Goal: Task Accomplishment & Management: Use online tool/utility

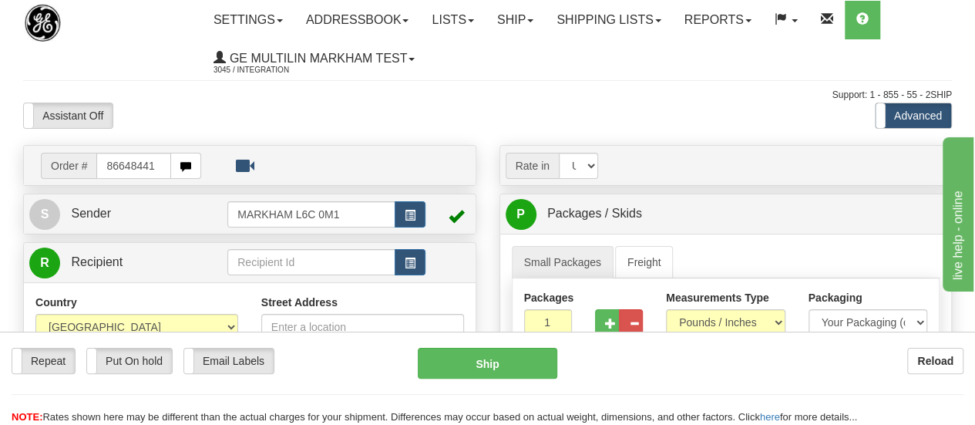
type input "86648441"
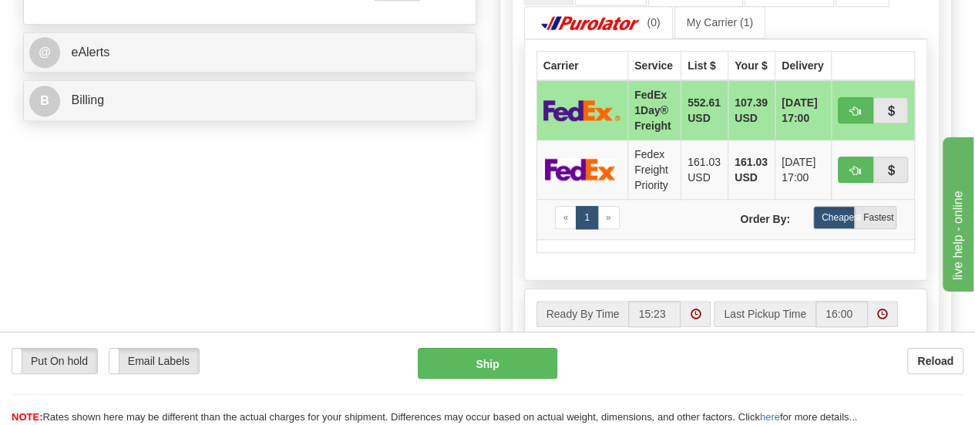
scroll to position [689, 0]
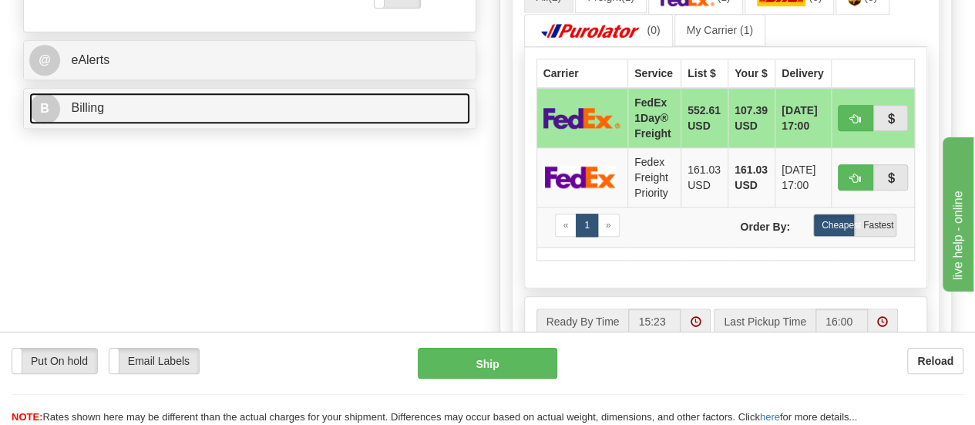
click at [49, 109] on span "B" at bounding box center [44, 108] width 31 height 31
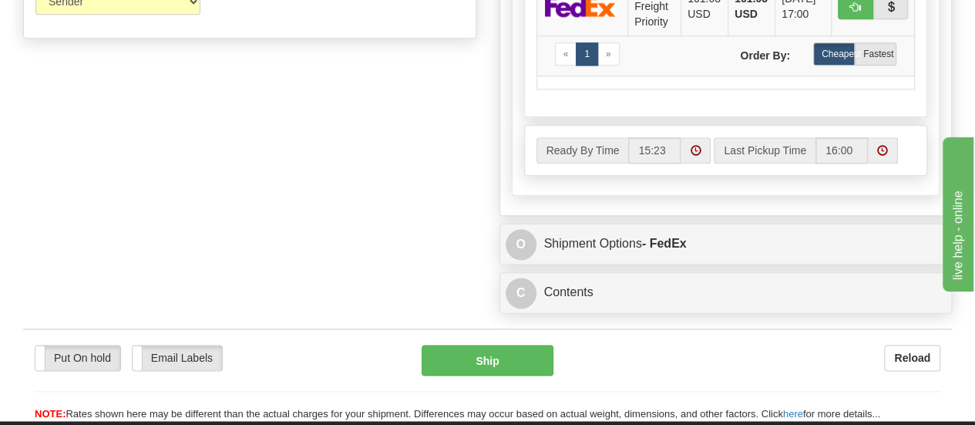
scroll to position [864, 0]
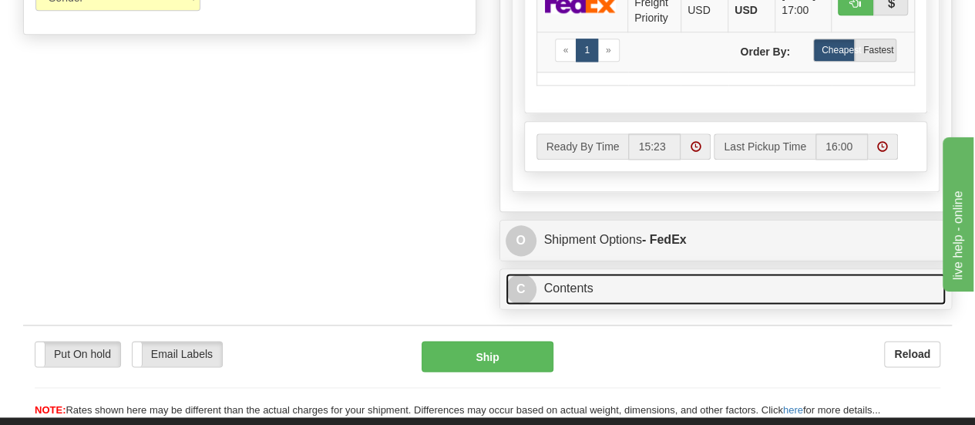
click at [527, 284] on span "C" at bounding box center [521, 289] width 31 height 31
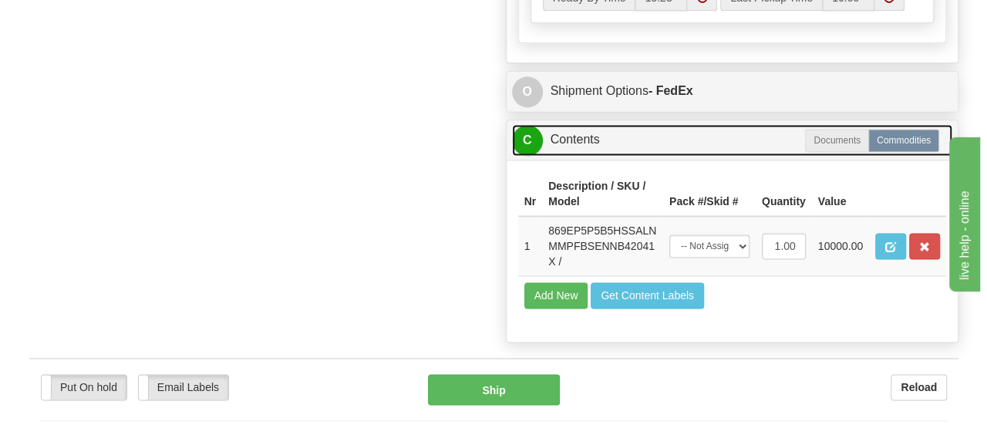
scroll to position [1031, 0]
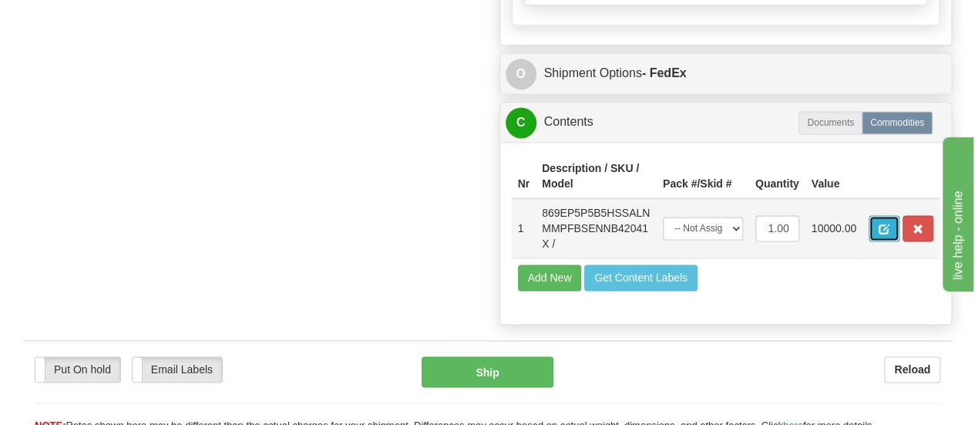
click at [881, 224] on span "button" at bounding box center [884, 229] width 11 height 10
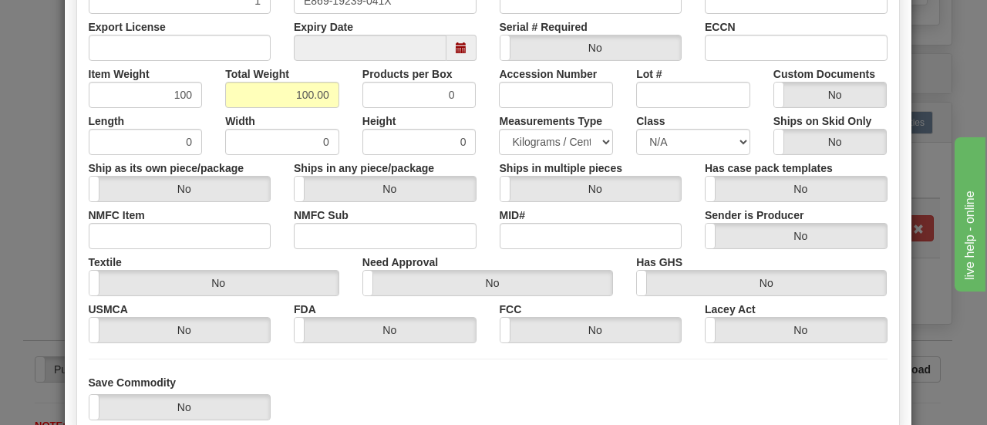
scroll to position [423, 0]
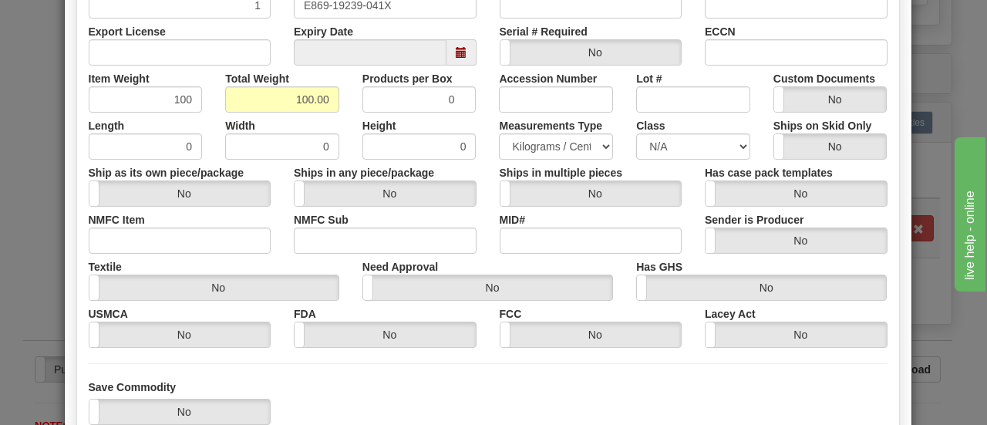
drag, startPoint x: 981, startPoint y: 100, endPoint x: 92, endPoint y: 25, distance: 892.1
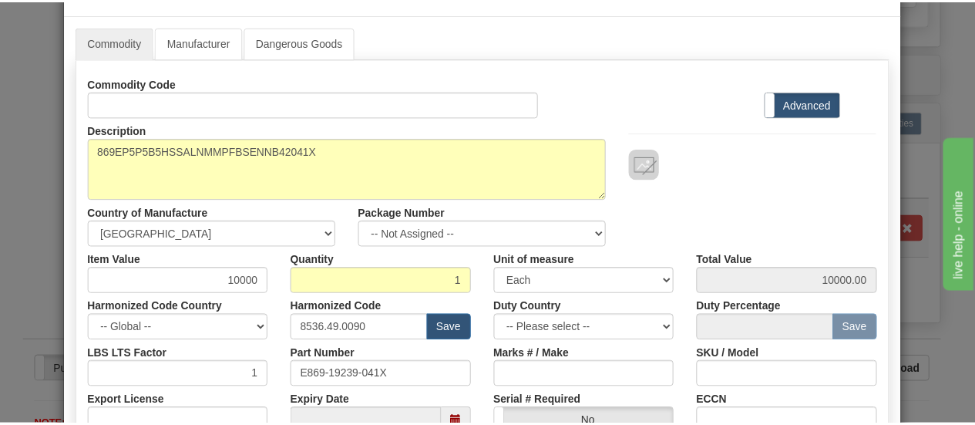
scroll to position [0, 0]
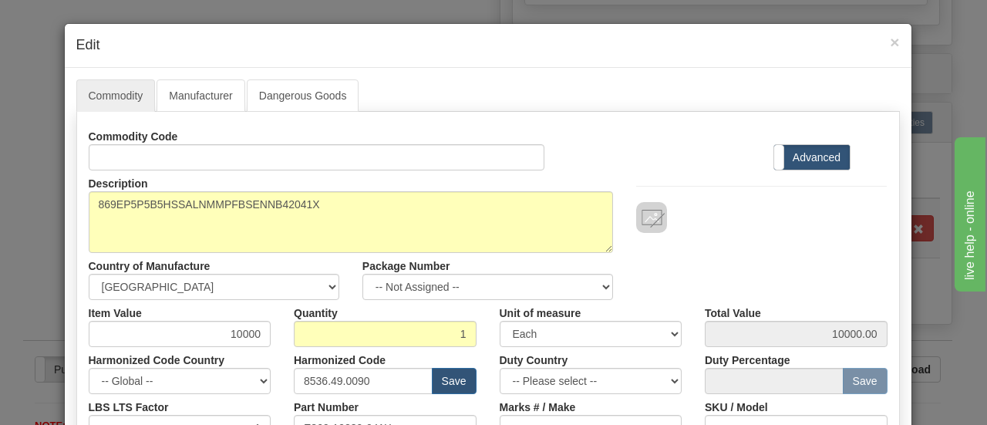
drag, startPoint x: 986, startPoint y: 58, endPoint x: 623, endPoint y: 8, distance: 366.6
click at [623, 8] on div "× Edit Commodity Manufacturer Dangerous Goods Commodity Code Standard Advanced …" at bounding box center [493, 212] width 987 height 425
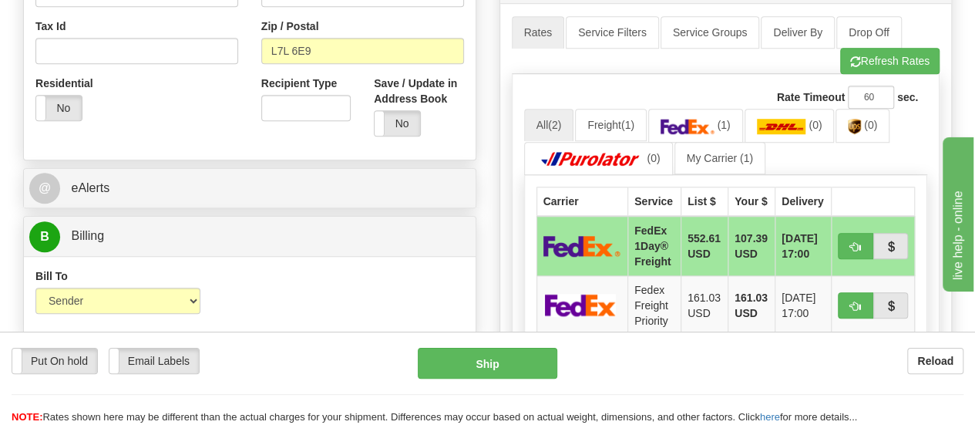
scroll to position [518, 0]
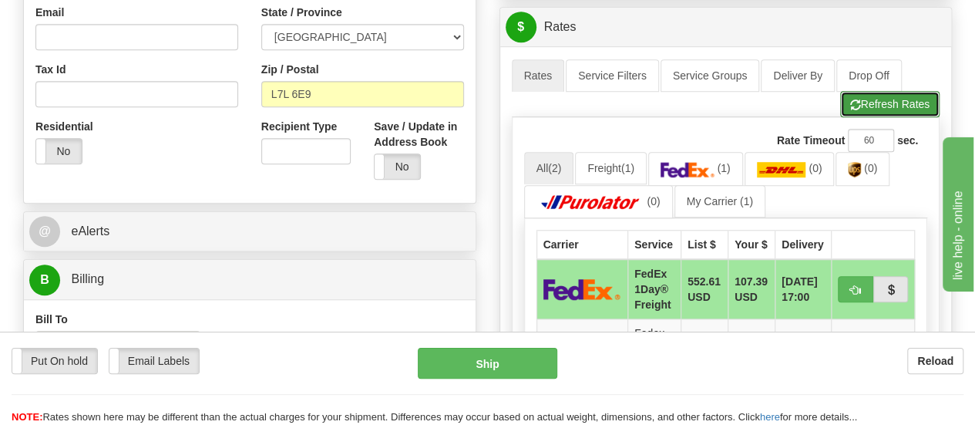
click at [867, 98] on button "Refresh Rates" at bounding box center [889, 104] width 99 height 26
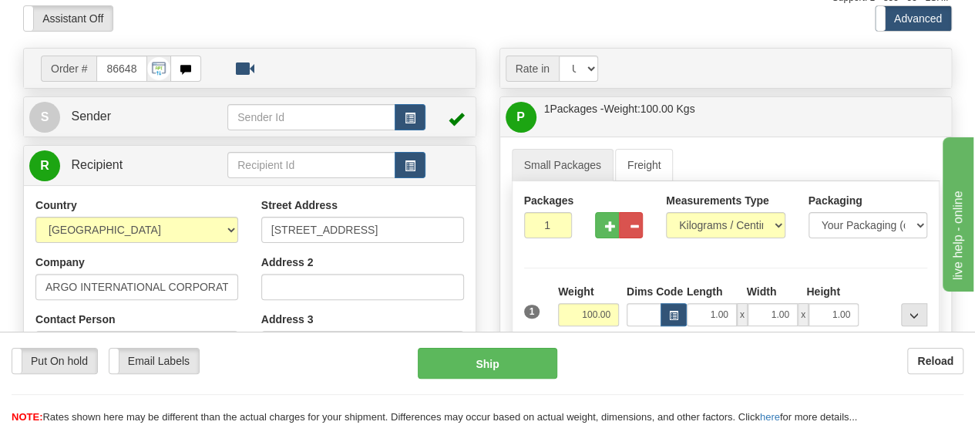
scroll to position [76, 0]
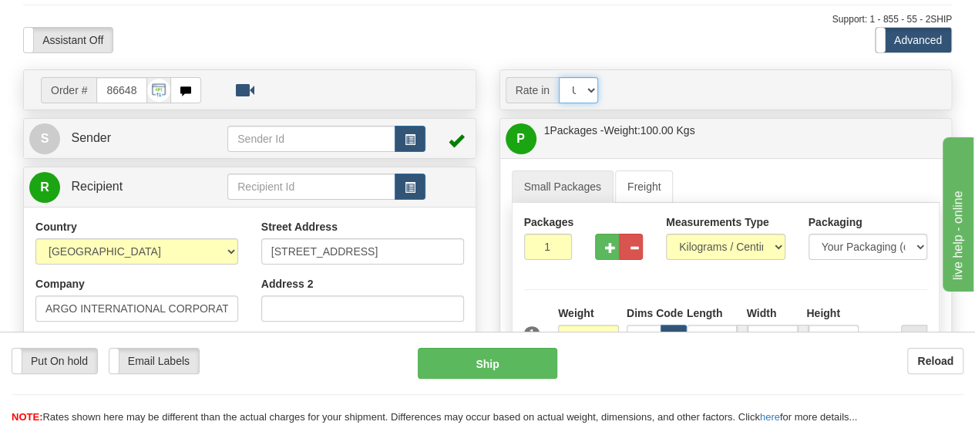
click at [594, 89] on select "Account Currency ARN AWG AUD AUS BHD BBD BFR BMD BRC BRL GBP UKL BND BGN CAD CH…" at bounding box center [578, 90] width 39 height 26
select select "CAD"
click at [559, 77] on select "Account Currency ARN AWG AUD AUS BHD BBD BFR BMD BRC BRL GBP UKL BND BGN CAD CH…" at bounding box center [578, 90] width 39 height 26
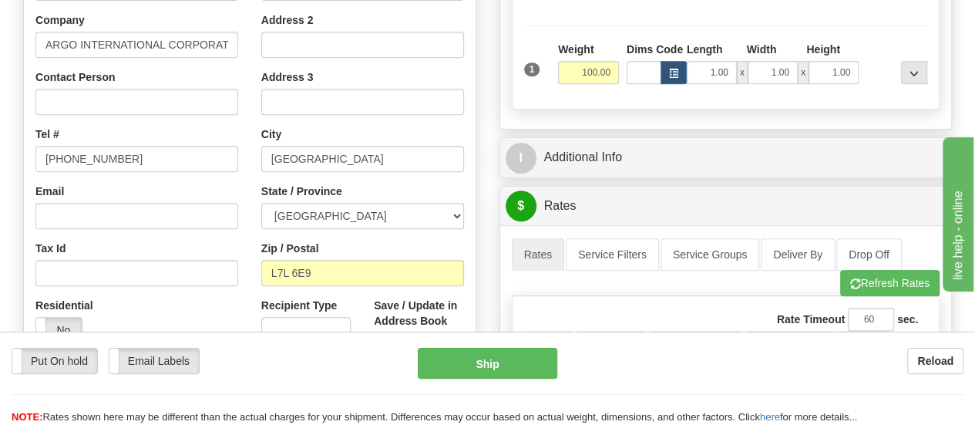
scroll to position [372, 0]
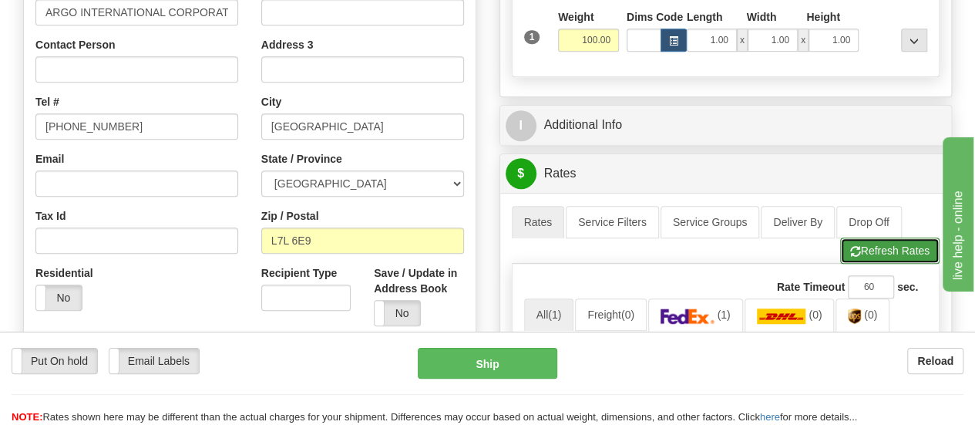
click at [882, 240] on button "Refresh Rates" at bounding box center [889, 250] width 99 height 26
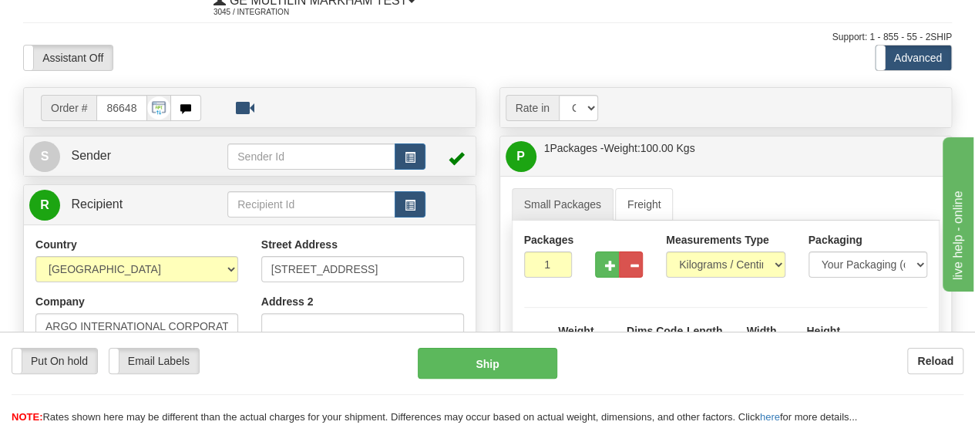
scroll to position [39, 0]
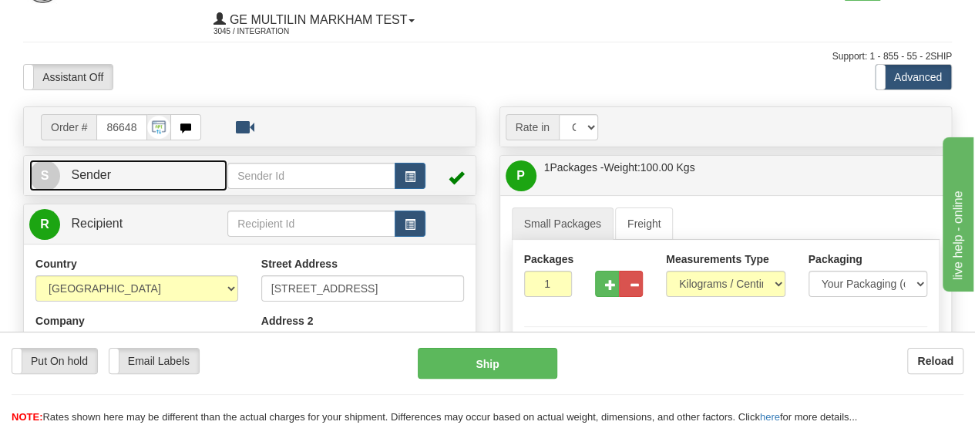
click at [45, 177] on span "S" at bounding box center [44, 175] width 31 height 31
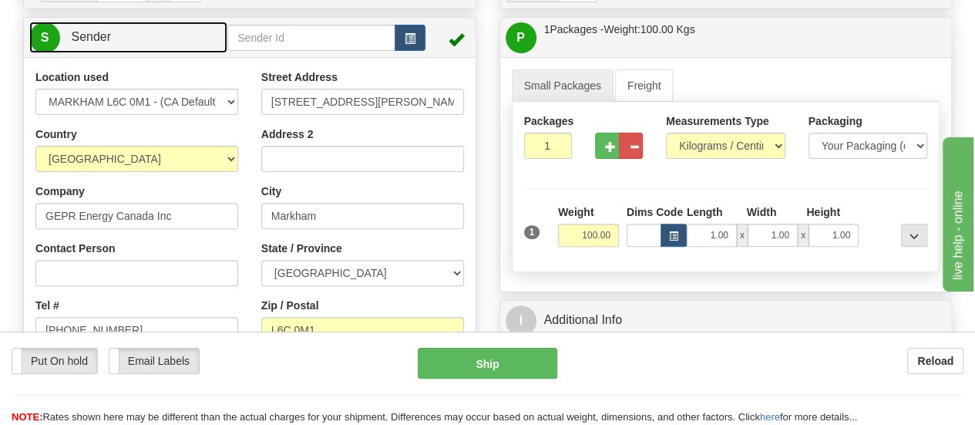
scroll to position [181, 0]
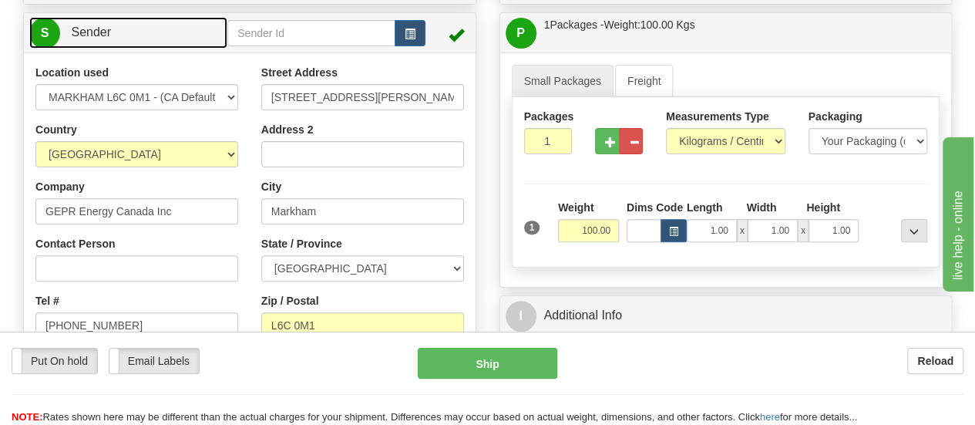
click at [52, 39] on span "S" at bounding box center [44, 33] width 31 height 31
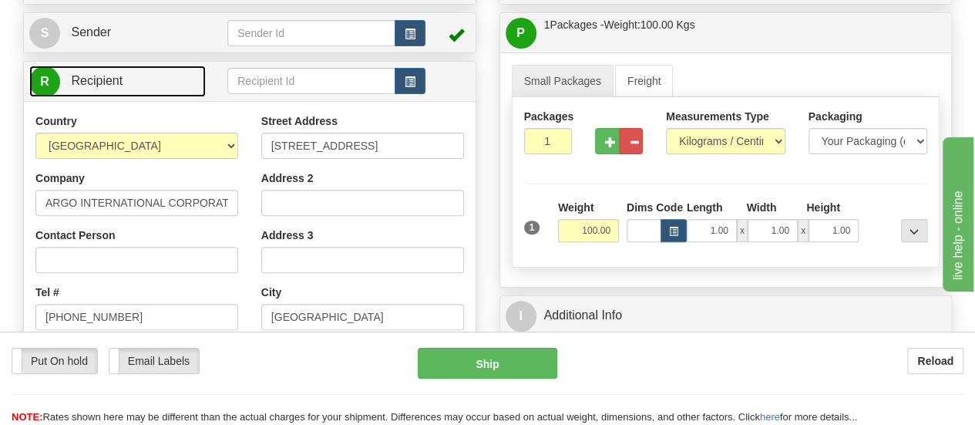
click at [46, 84] on span "R" at bounding box center [44, 81] width 31 height 31
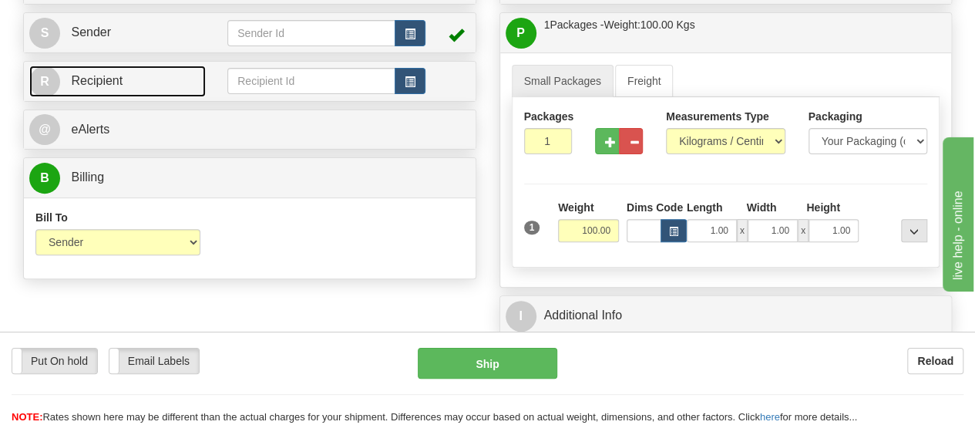
click at [46, 84] on span "R" at bounding box center [44, 81] width 31 height 31
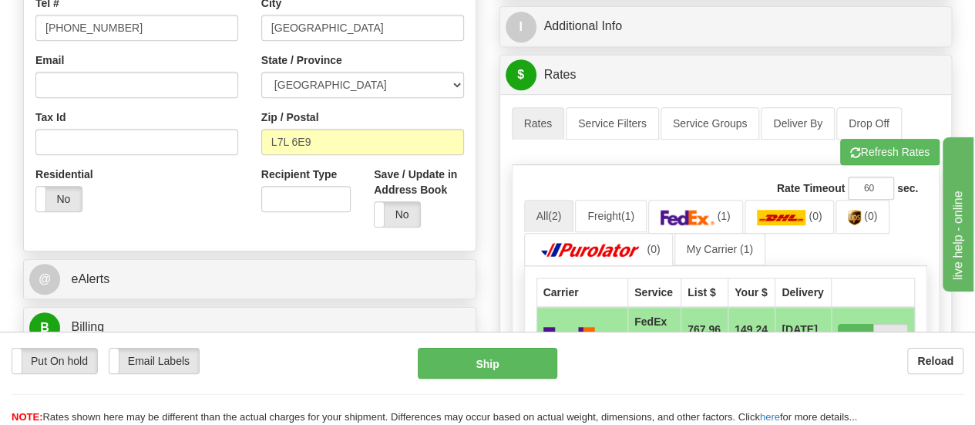
scroll to position [461, 0]
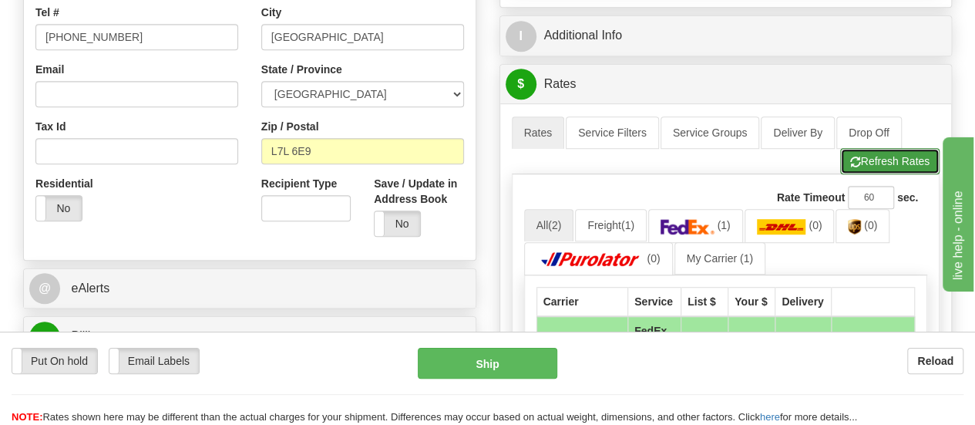
click at [884, 160] on button "Refresh Rates" at bounding box center [889, 161] width 99 height 26
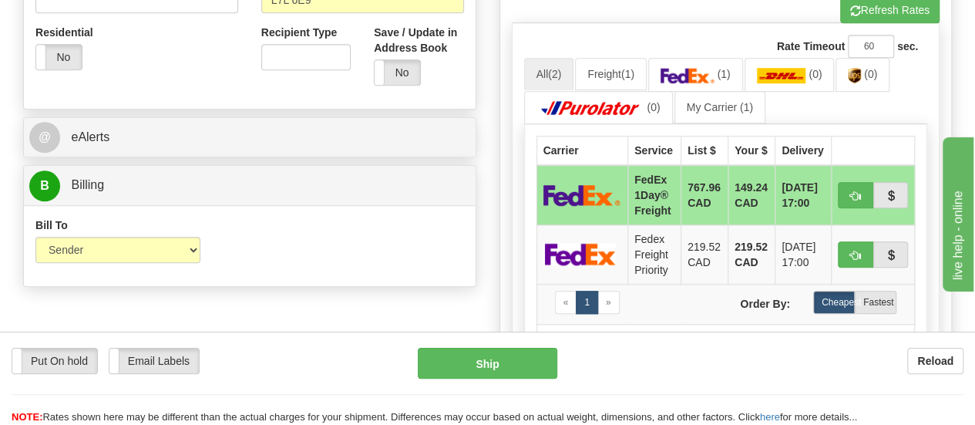
scroll to position [621, 0]
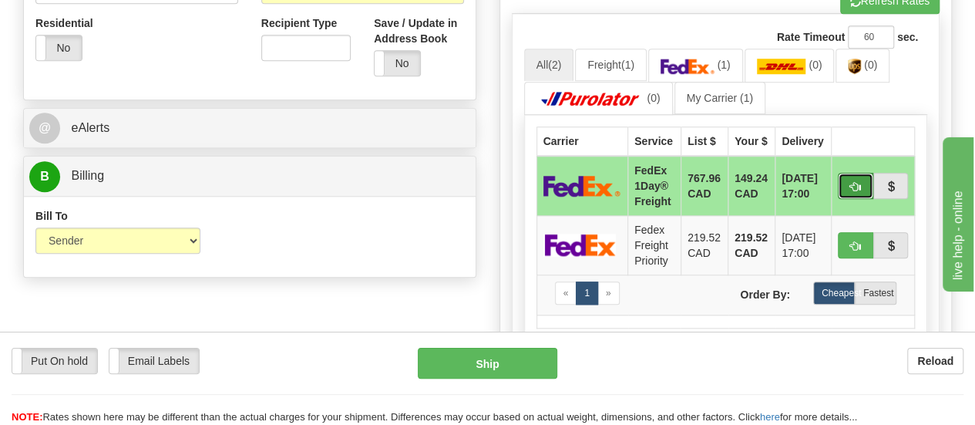
click at [857, 182] on span "button" at bounding box center [855, 187] width 11 height 10
type input "70"
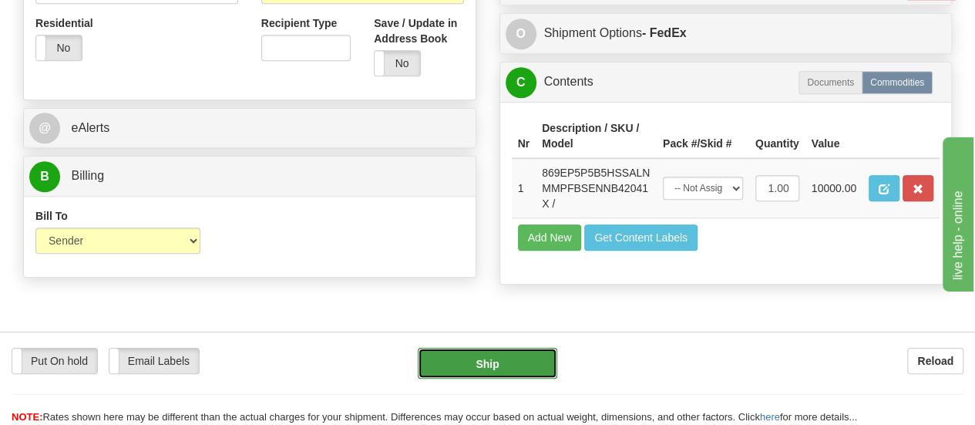
click at [505, 358] on button "Ship" at bounding box center [488, 363] width 140 height 31
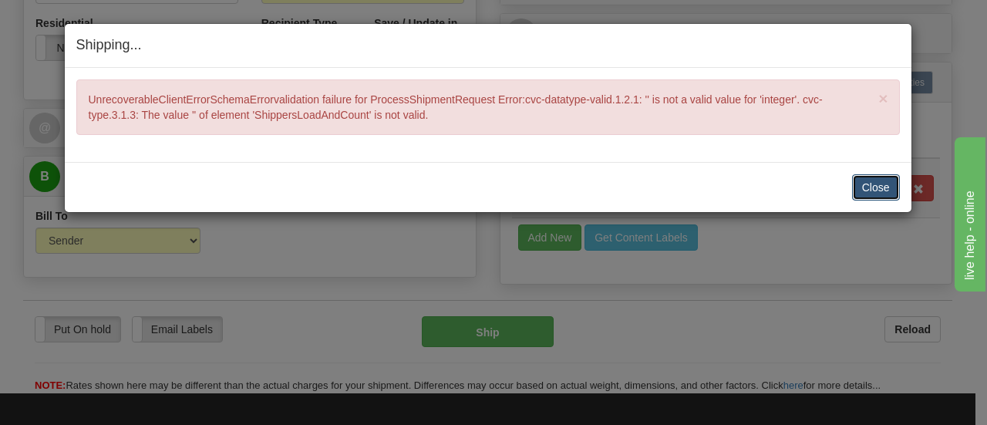
click at [867, 181] on button "Close" at bounding box center [876, 187] width 48 height 26
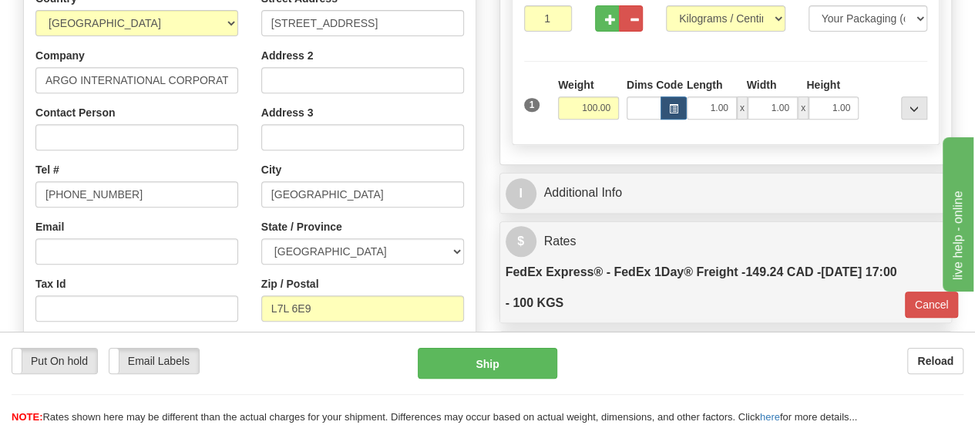
scroll to position [302, 0]
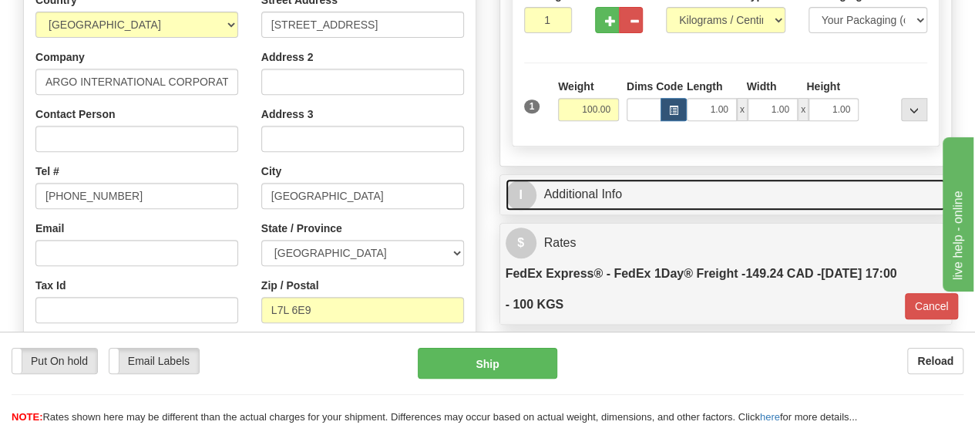
click at [529, 187] on span "I" at bounding box center [521, 195] width 31 height 31
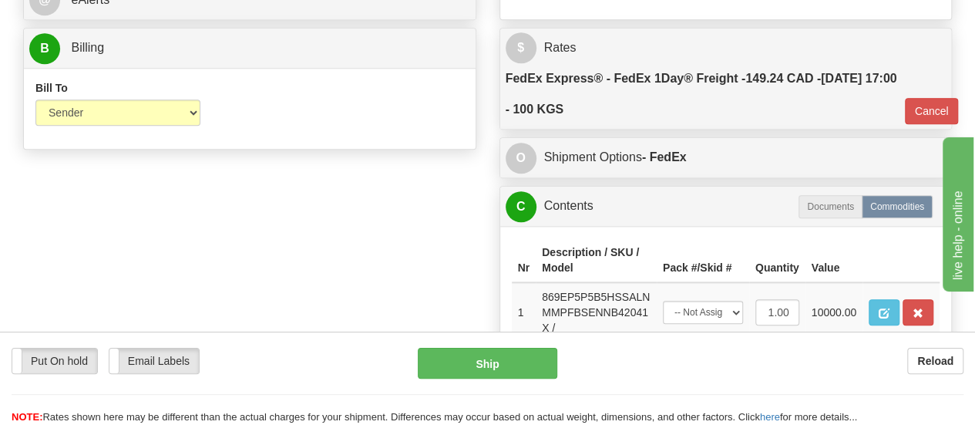
scroll to position [752, 0]
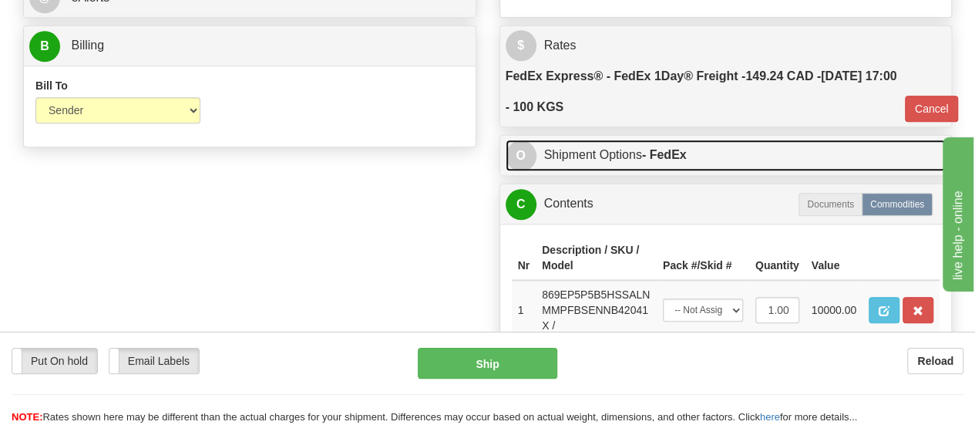
click at [524, 149] on span "O" at bounding box center [521, 155] width 31 height 31
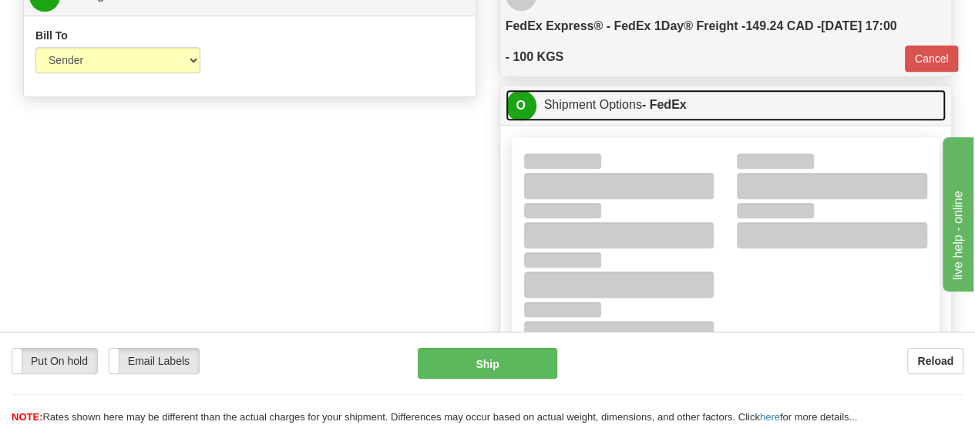
scroll to position [778, 0]
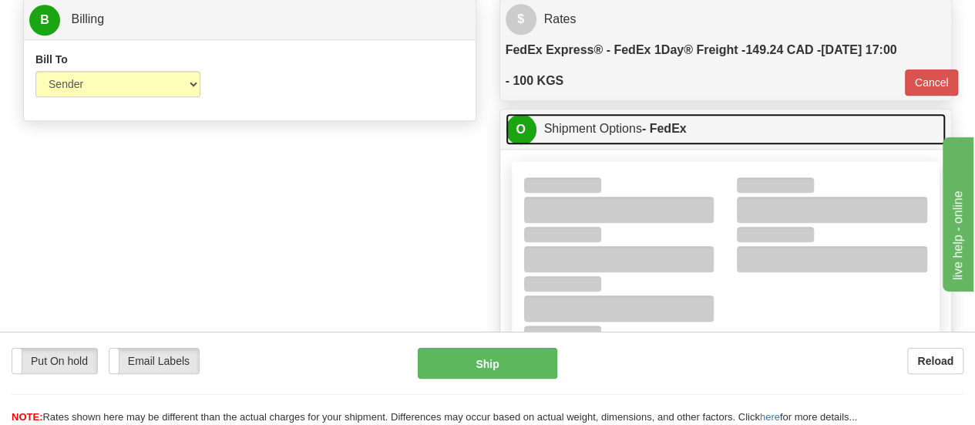
click at [534, 125] on span "O" at bounding box center [521, 129] width 31 height 31
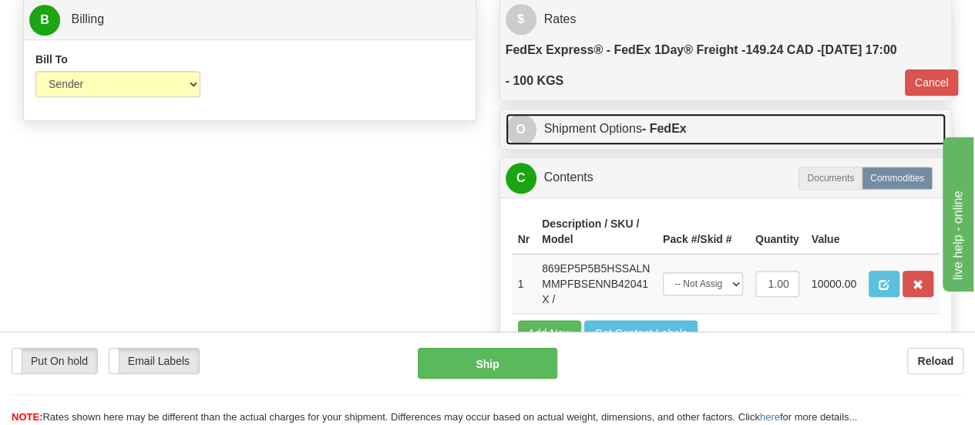
click at [532, 132] on span "O" at bounding box center [521, 129] width 31 height 31
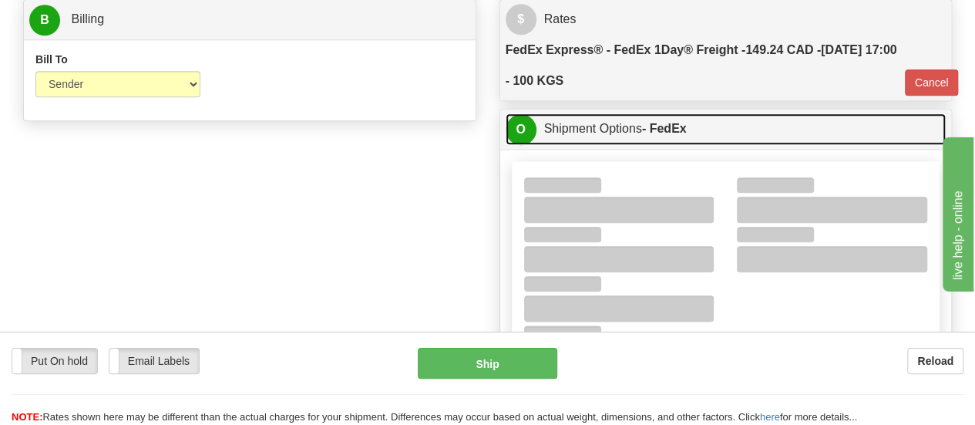
click at [527, 125] on span "O" at bounding box center [521, 129] width 31 height 31
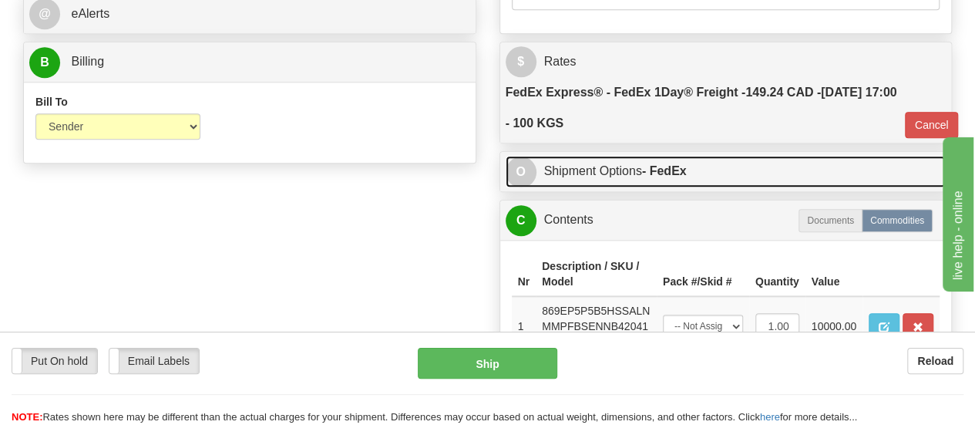
scroll to position [768, 0]
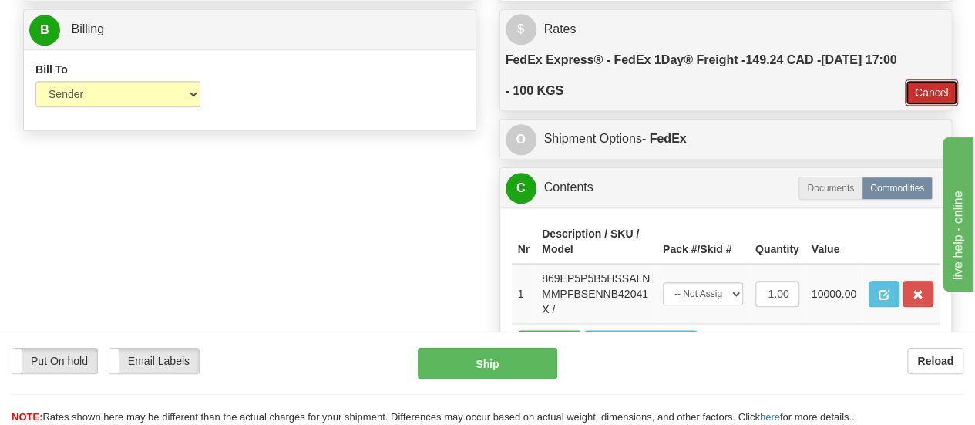
click at [925, 90] on button "Cancel" at bounding box center [932, 92] width 54 height 26
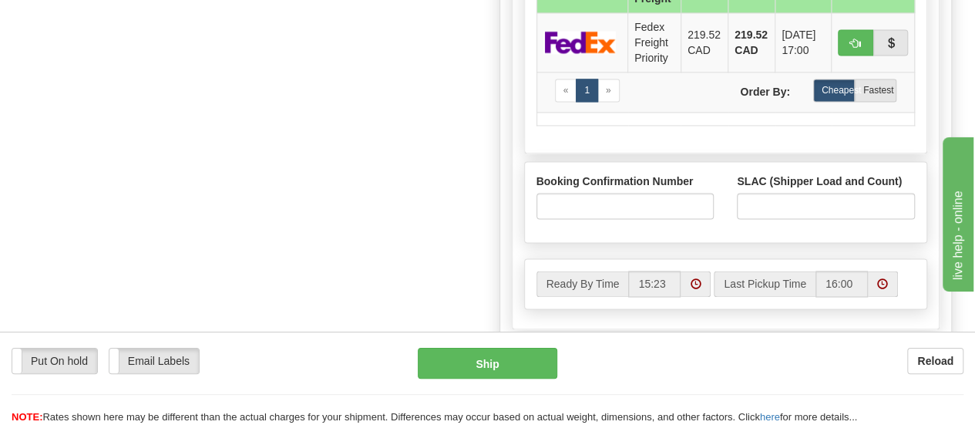
scroll to position [1079, 0]
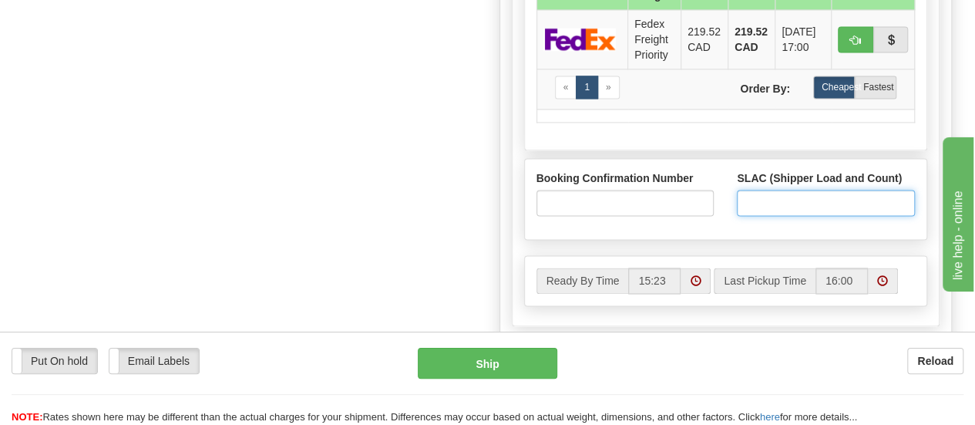
click at [754, 190] on input "SLAC (Shipper Load and Count)" at bounding box center [826, 203] width 178 height 26
type input "1"
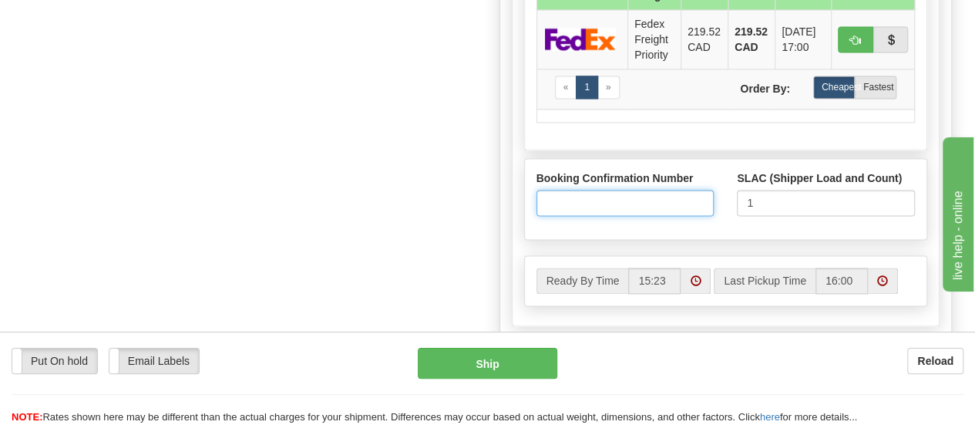
click at [626, 204] on input "Booking Confirmation Number" at bounding box center [626, 203] width 178 height 26
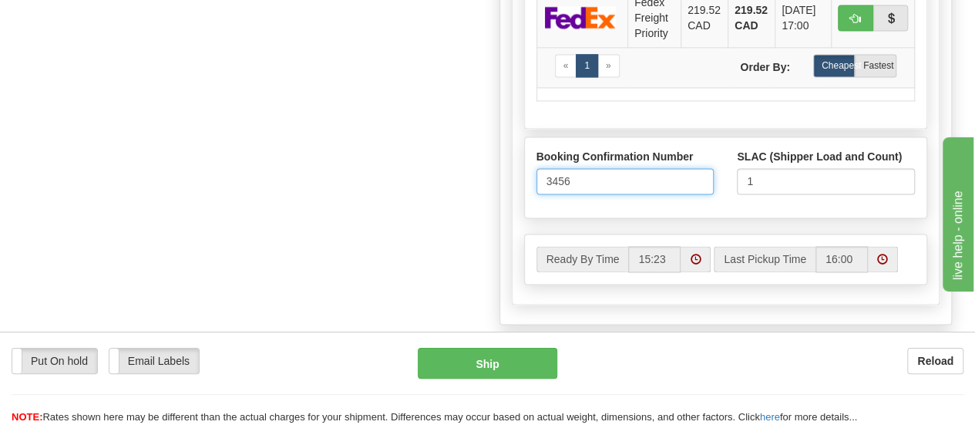
scroll to position [1106, 0]
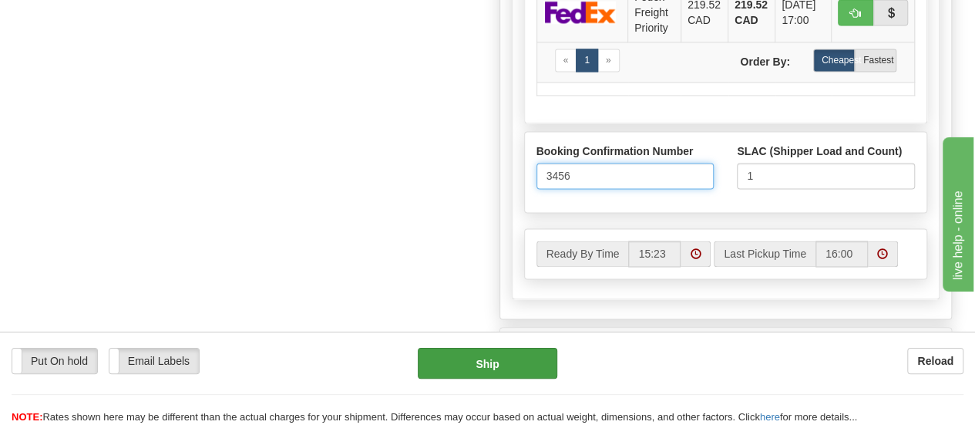
type input "3456"
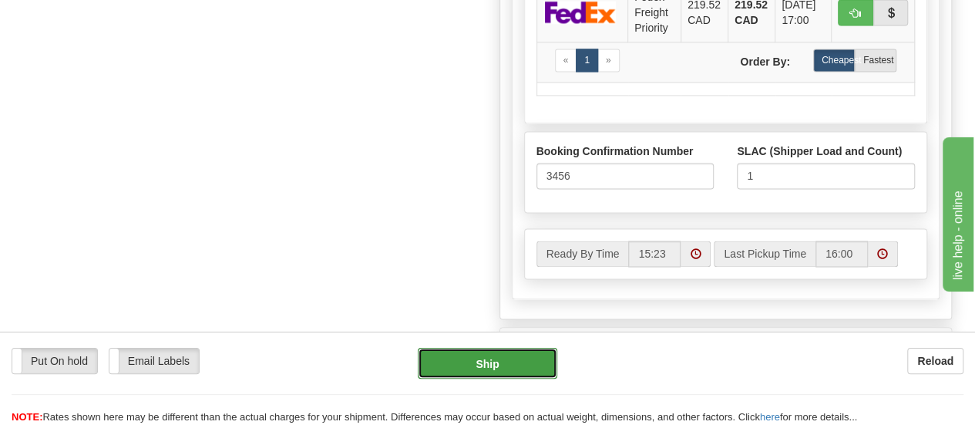
click at [484, 372] on button "Ship" at bounding box center [488, 363] width 140 height 31
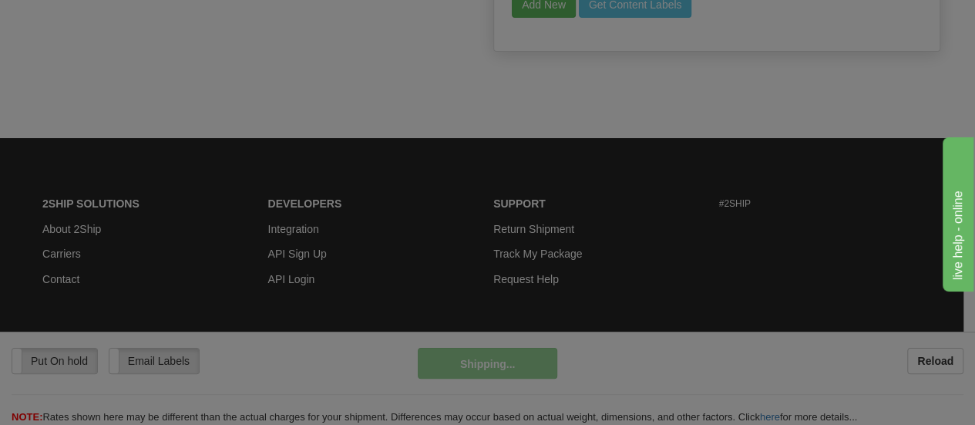
scroll to position [1133, 0]
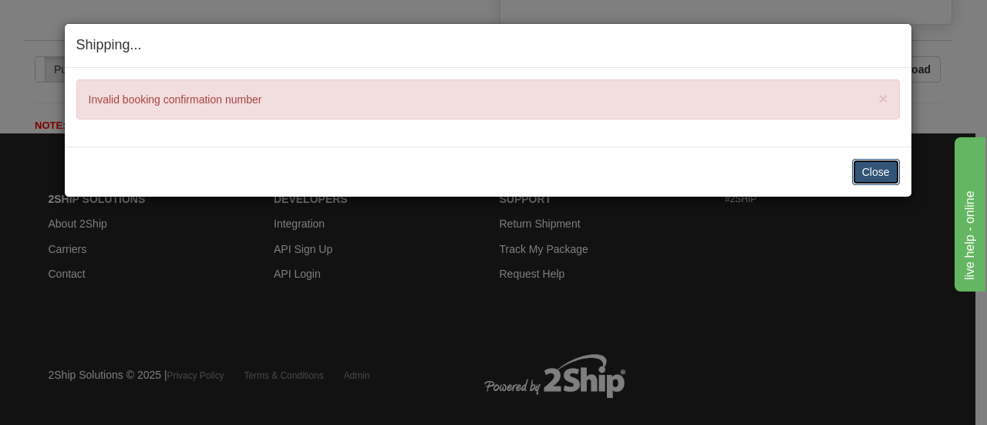
click at [878, 169] on button "Close" at bounding box center [876, 172] width 48 height 26
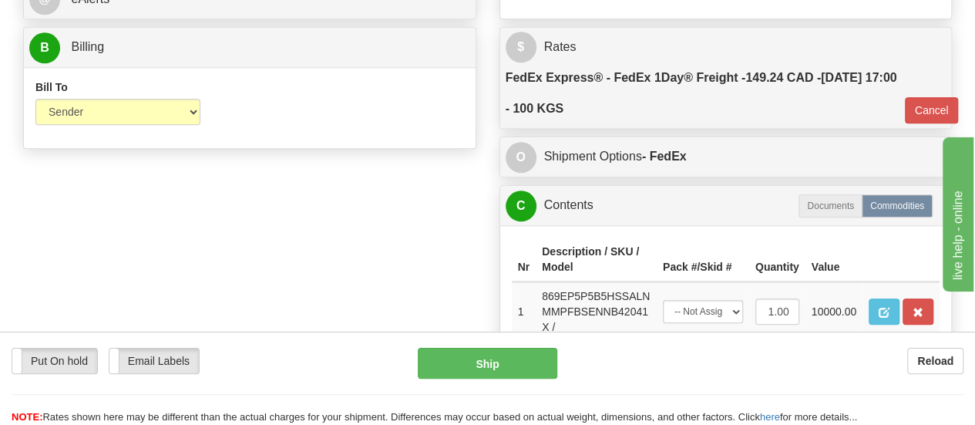
scroll to position [754, 0]
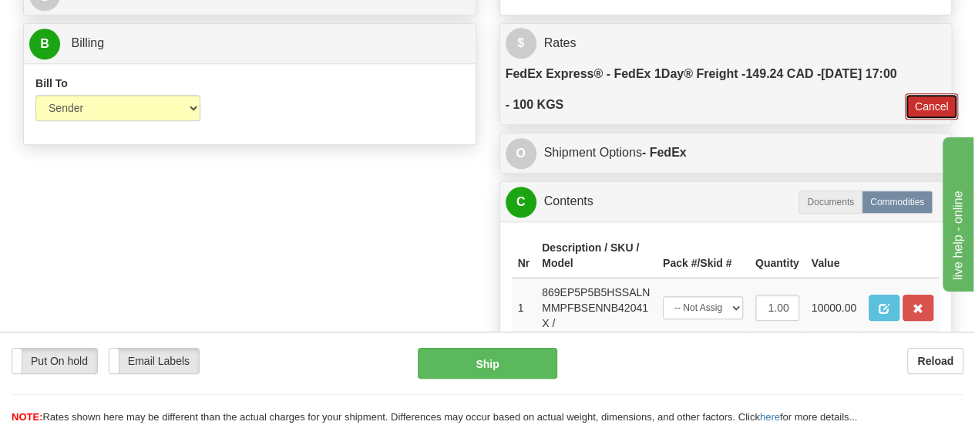
click at [922, 100] on button "Cancel" at bounding box center [932, 106] width 54 height 26
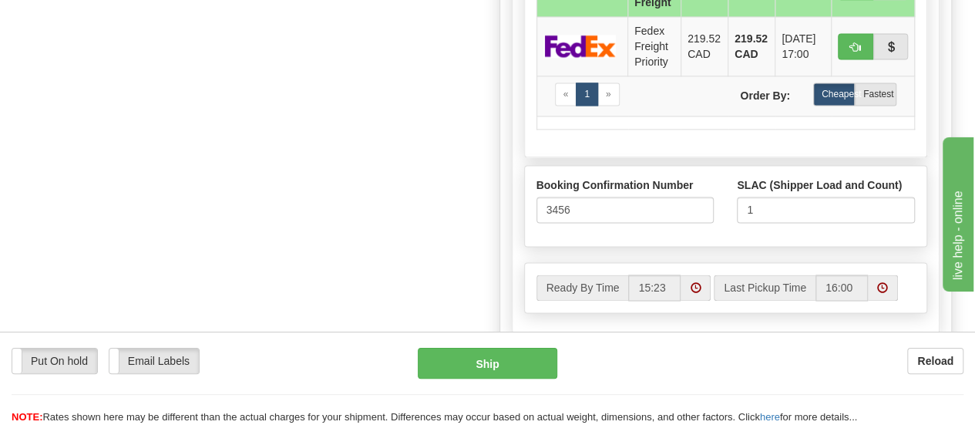
scroll to position [1078, 0]
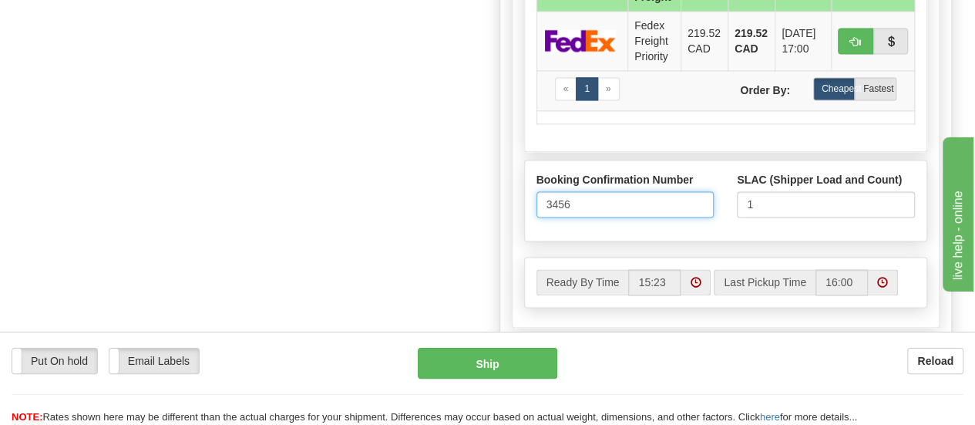
drag, startPoint x: 595, startPoint y: 195, endPoint x: 510, endPoint y: 193, distance: 84.8
click at [510, 193] on div "A change has been made which could impact your rate estimate. To ensure the est…" at bounding box center [726, 43] width 452 height 608
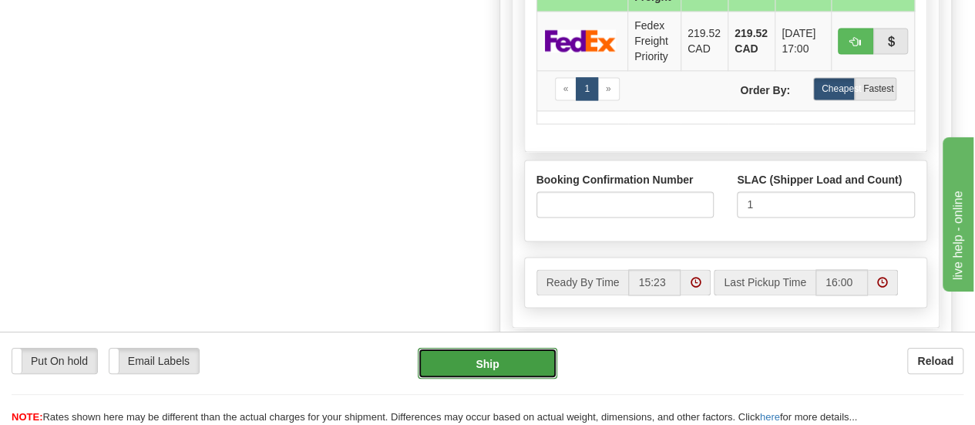
click at [493, 365] on button "Ship" at bounding box center [488, 363] width 140 height 31
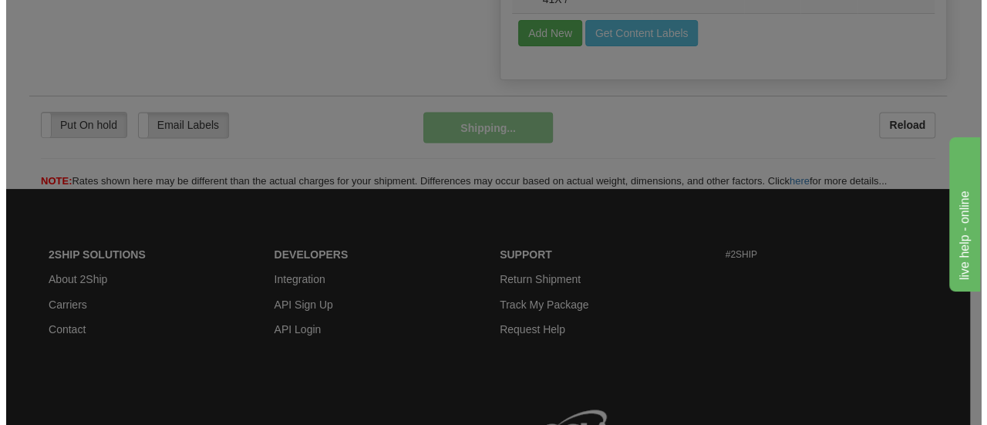
scroll to position [1133, 0]
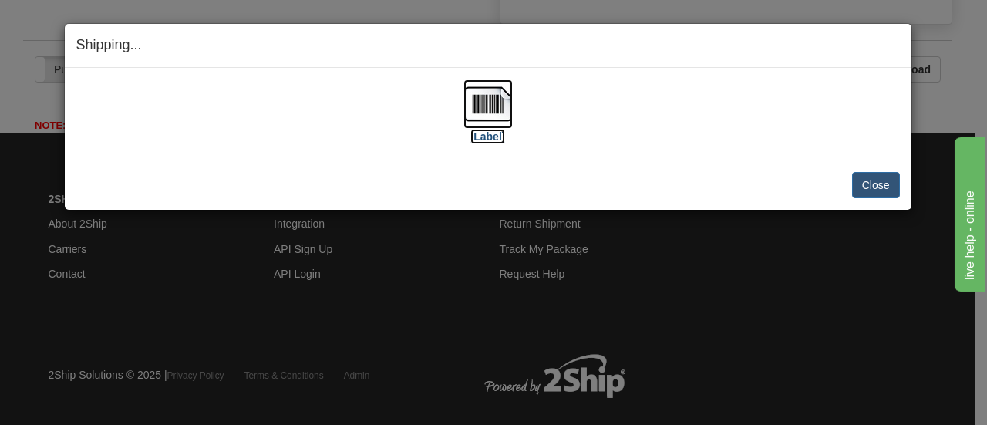
click at [487, 95] on img at bounding box center [487, 103] width 49 height 49
click at [492, 102] on img at bounding box center [487, 103] width 49 height 49
